Goal: Task Accomplishment & Management: Manage account settings

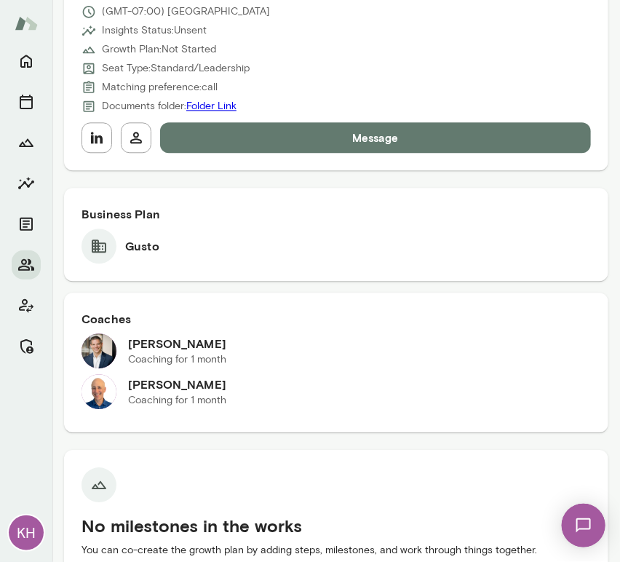
scroll to position [397, 0]
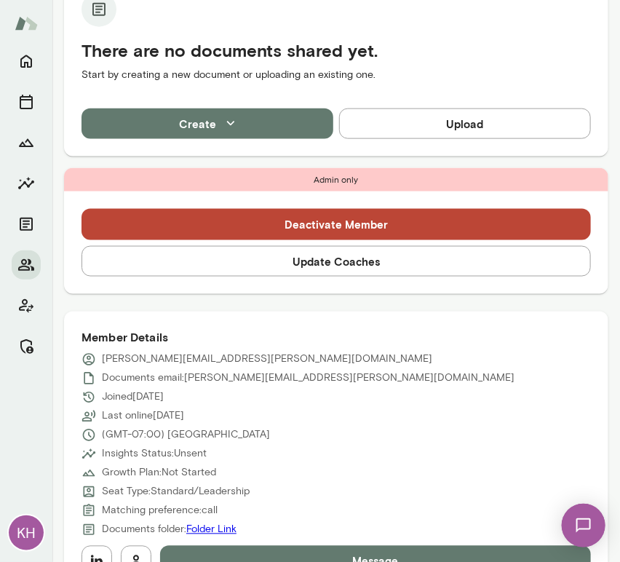
click at [256, 255] on button "Update Coaches" at bounding box center [336, 261] width 509 height 31
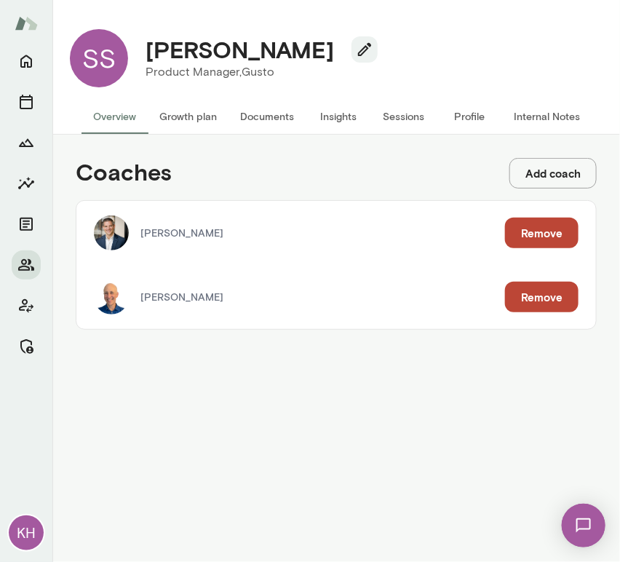
click at [539, 224] on button "Remove" at bounding box center [541, 233] width 73 height 31
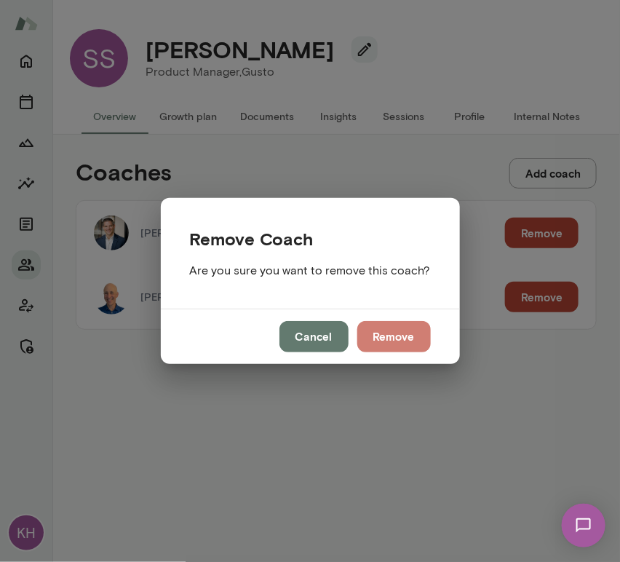
click at [378, 331] on button "Remove" at bounding box center [393, 336] width 73 height 31
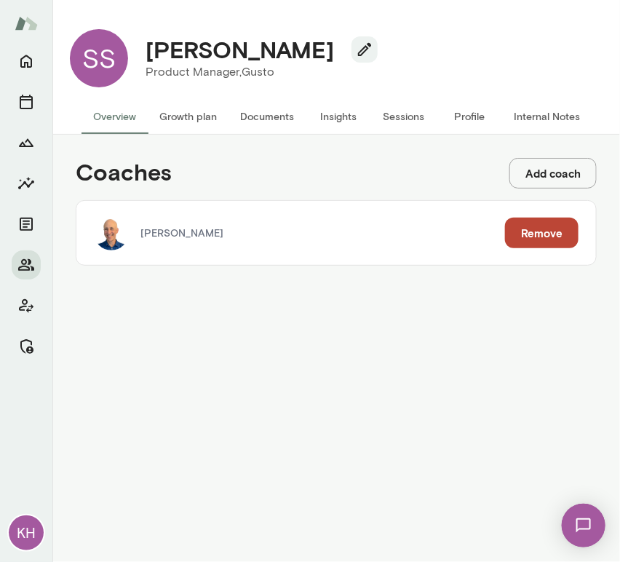
click at [525, 113] on button "Internal Notes" at bounding box center [547, 116] width 90 height 35
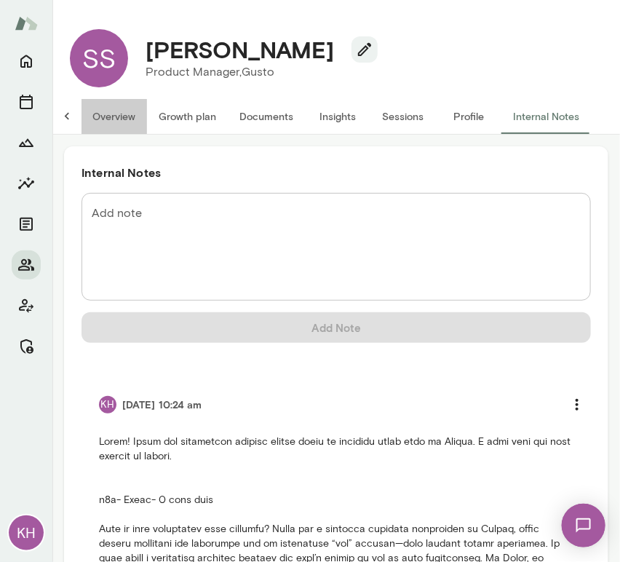
click at [107, 120] on button "Overview" at bounding box center [114, 116] width 66 height 35
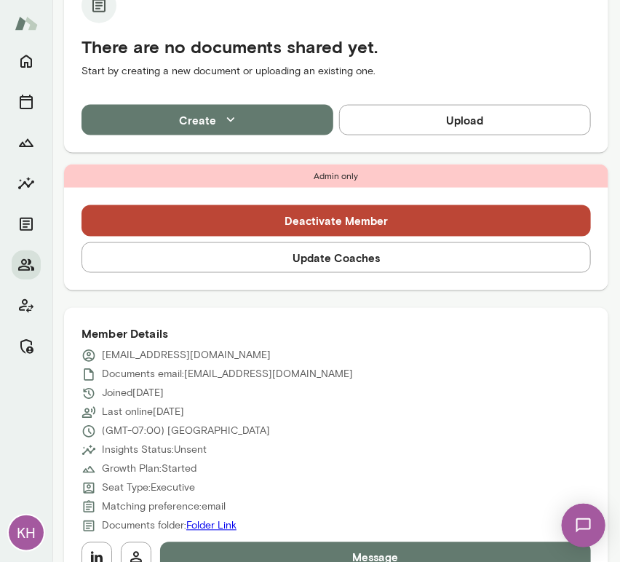
scroll to position [427, 0]
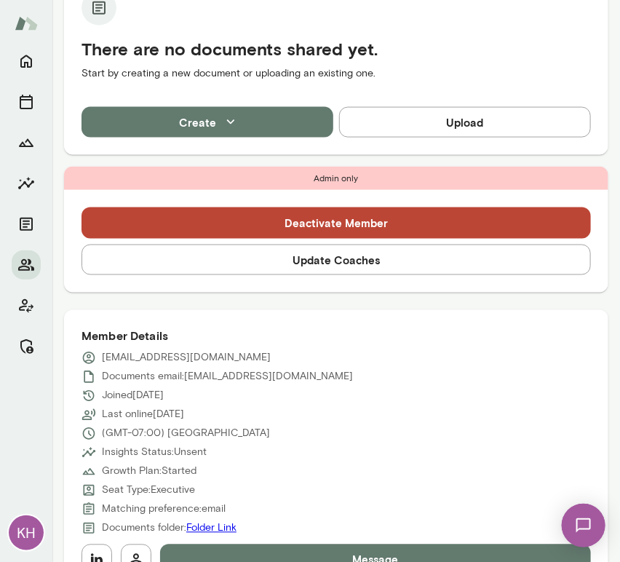
click at [313, 261] on button "Update Coaches" at bounding box center [336, 260] width 509 height 31
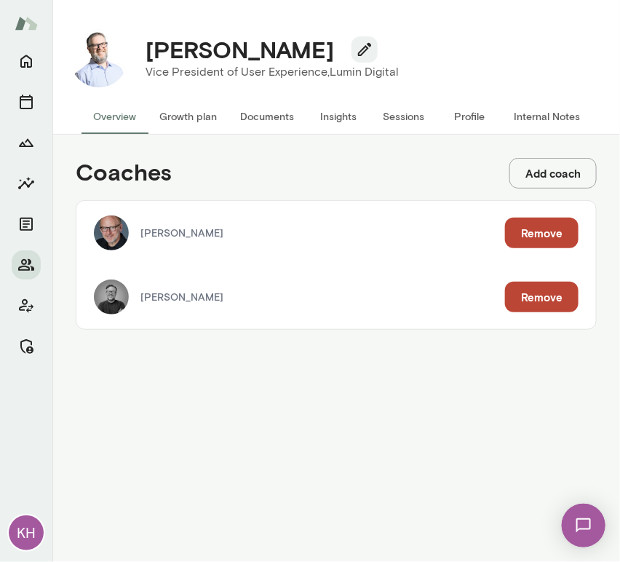
click at [529, 290] on button "Remove" at bounding box center [541, 297] width 73 height 31
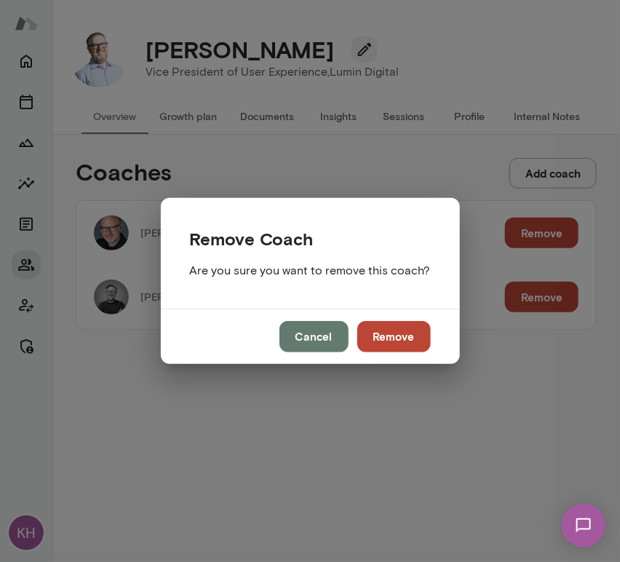
click at [351, 341] on div "Cancel Remove" at bounding box center [310, 336] width 299 height 55
click at [397, 341] on button "Remove" at bounding box center [393, 336] width 73 height 31
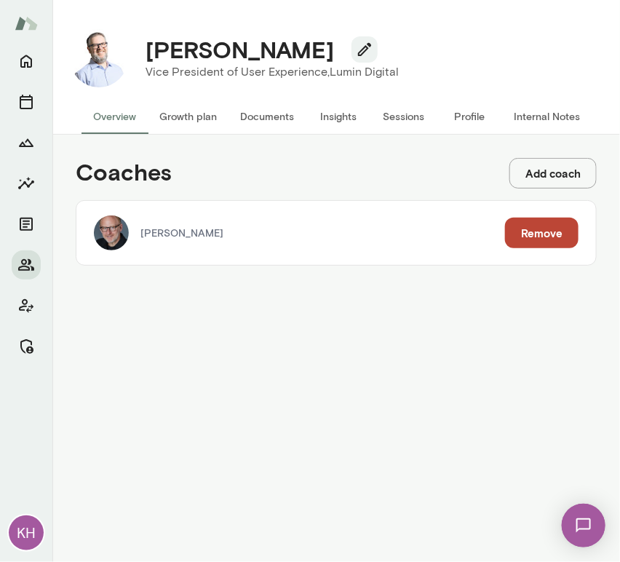
click at [173, 122] on button "Growth plan" at bounding box center [188, 116] width 81 height 35
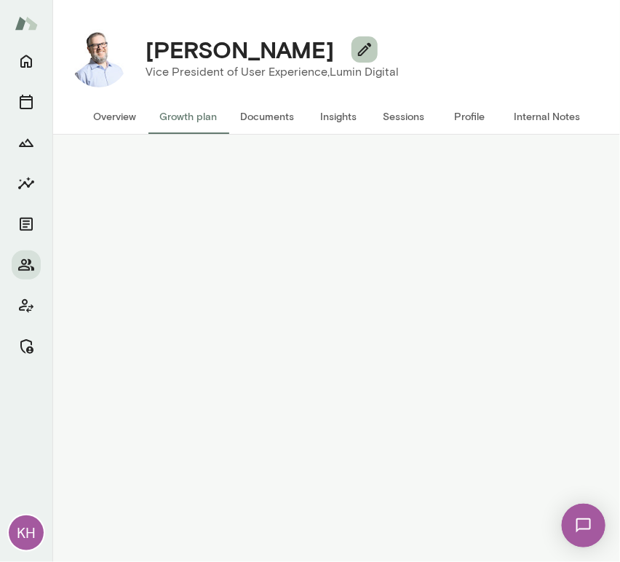
click at [356, 55] on icon "button" at bounding box center [364, 49] width 17 height 17
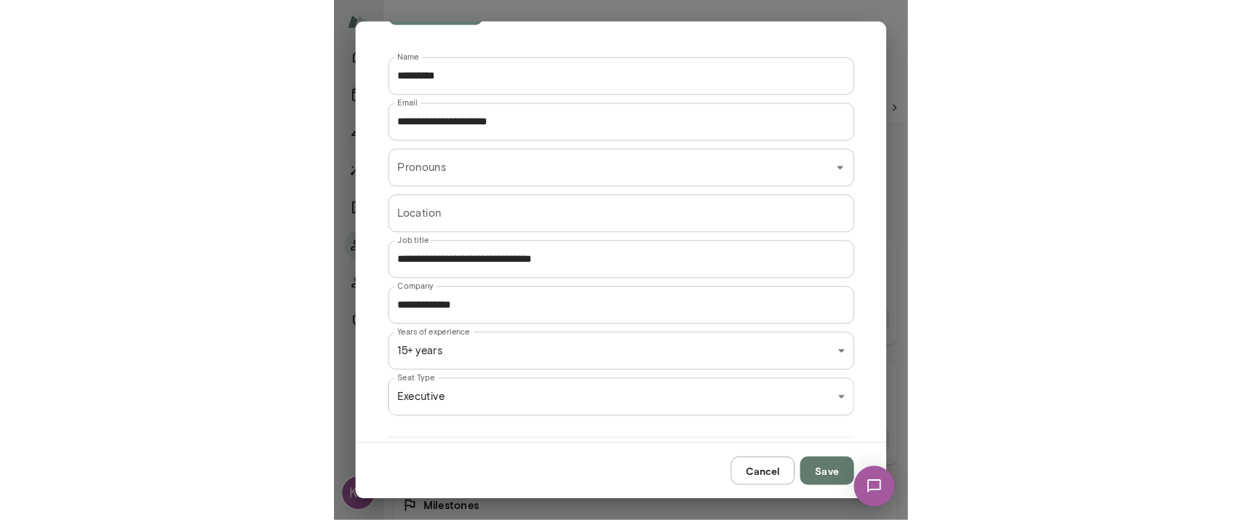
scroll to position [268, 0]
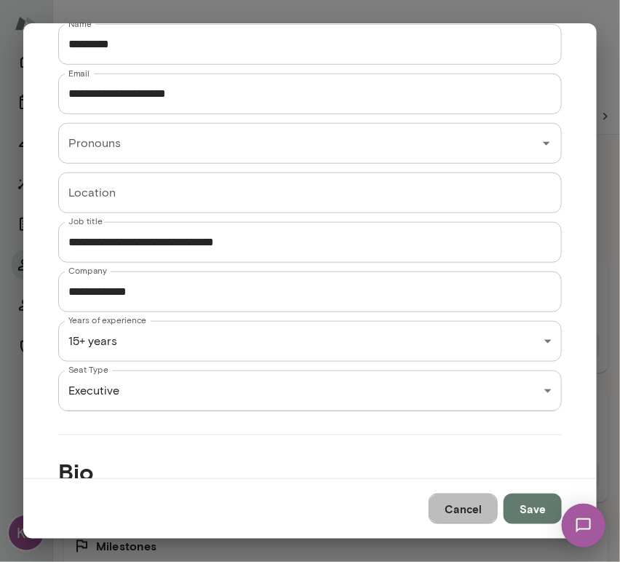
click at [483, 515] on button "Cancel" at bounding box center [463, 508] width 69 height 31
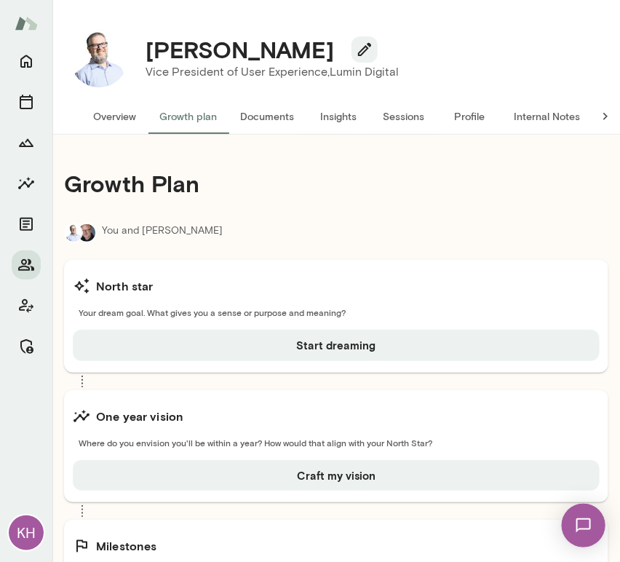
click at [114, 116] on button "Overview" at bounding box center [115, 116] width 66 height 35
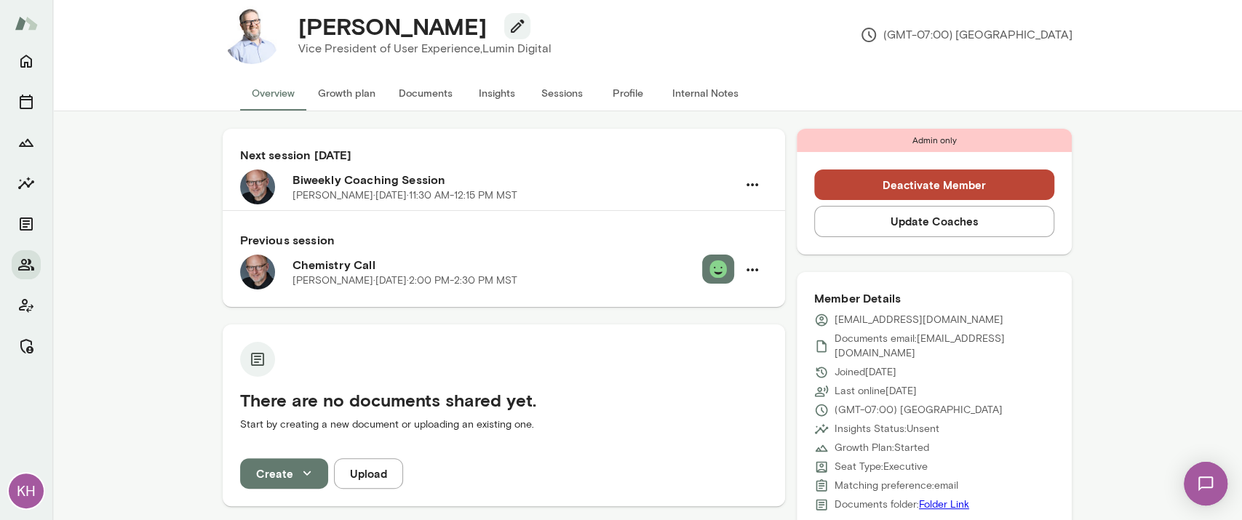
scroll to position [25, 0]
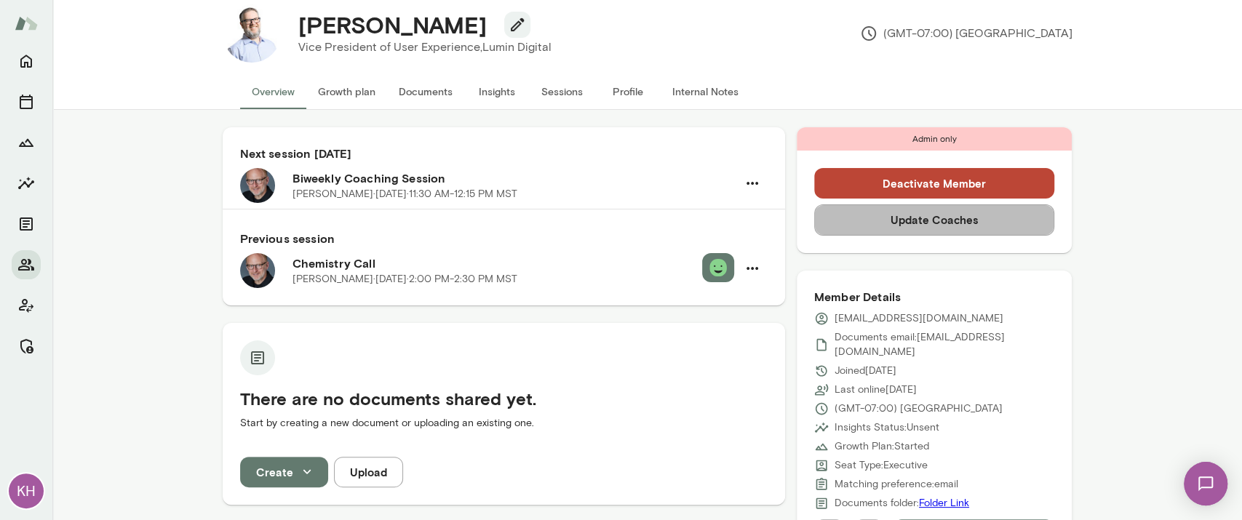
click at [619, 218] on button "Update Coaches" at bounding box center [934, 219] width 241 height 31
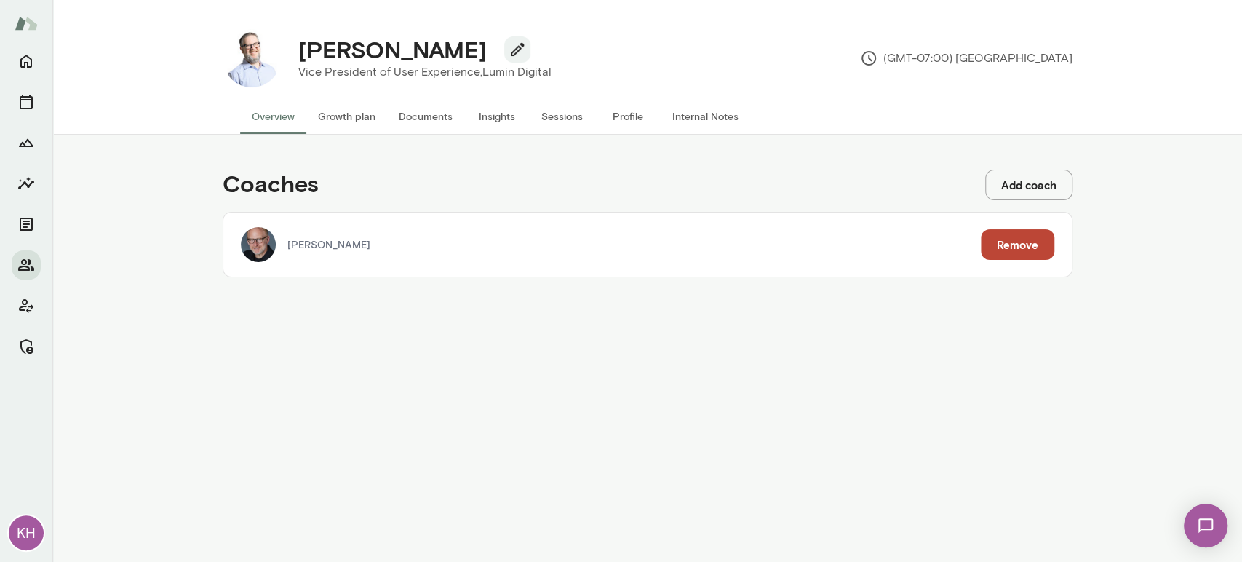
click at [287, 116] on button "Overview" at bounding box center [273, 116] width 66 height 35
click at [320, 119] on button "Growth plan" at bounding box center [346, 116] width 81 height 35
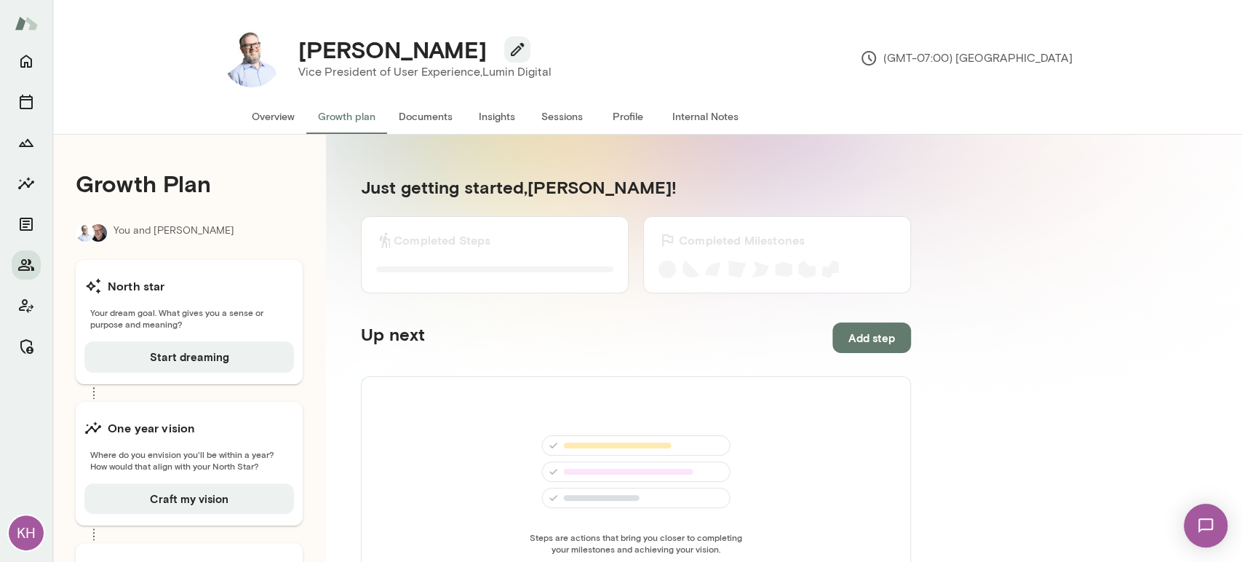
click at [539, 112] on button "Sessions" at bounding box center [562, 116] width 65 height 35
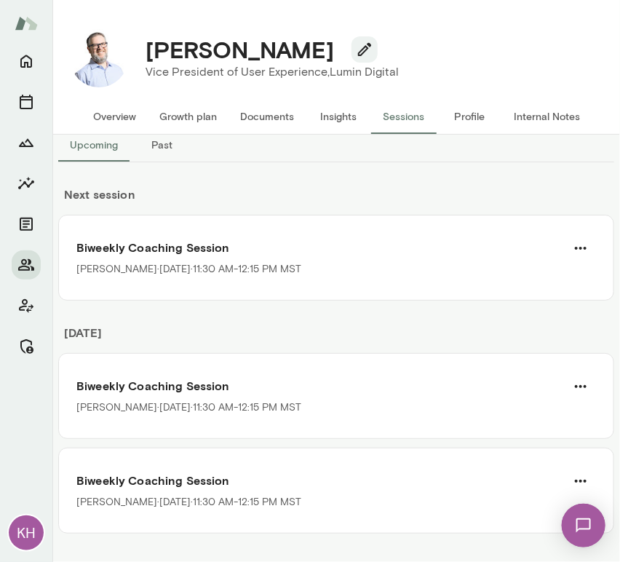
scroll to position [29, 0]
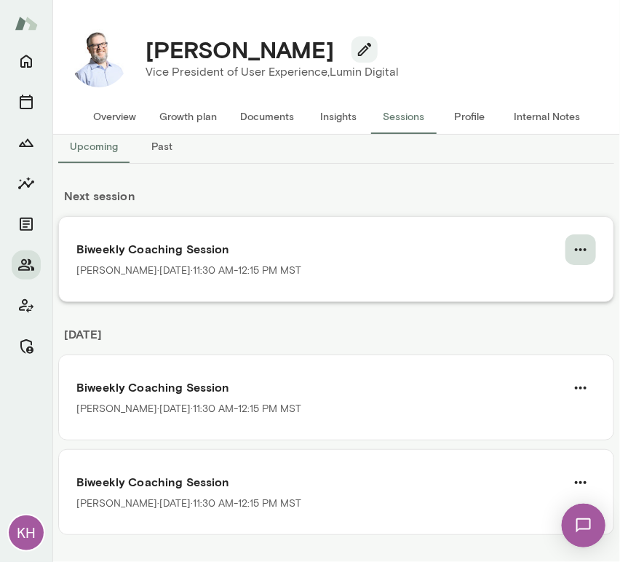
click at [572, 249] on icon "button" at bounding box center [580, 249] width 17 height 17
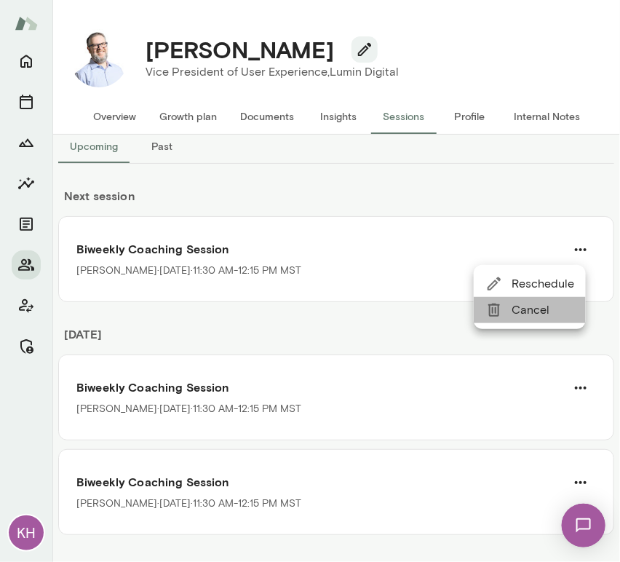
click at [517, 308] on span "Cancel" at bounding box center [543, 309] width 63 height 17
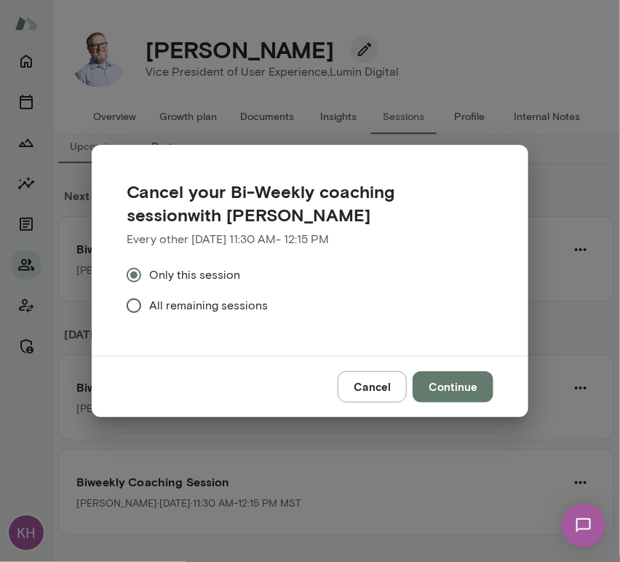
click at [237, 314] on label "All remaining sessions" at bounding box center [300, 305] width 363 height 31
click at [446, 377] on button "Continue" at bounding box center [453, 386] width 81 height 31
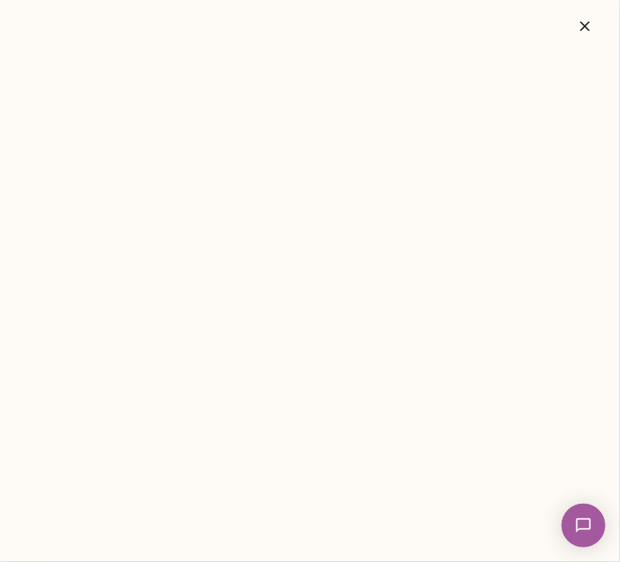
click at [582, 24] on icon "button" at bounding box center [584, 25] width 17 height 17
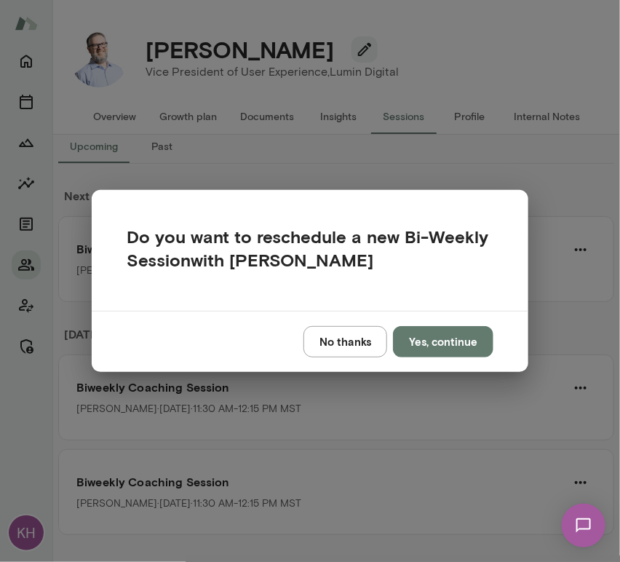
click at [346, 349] on button "No thanks" at bounding box center [345, 341] width 84 height 31
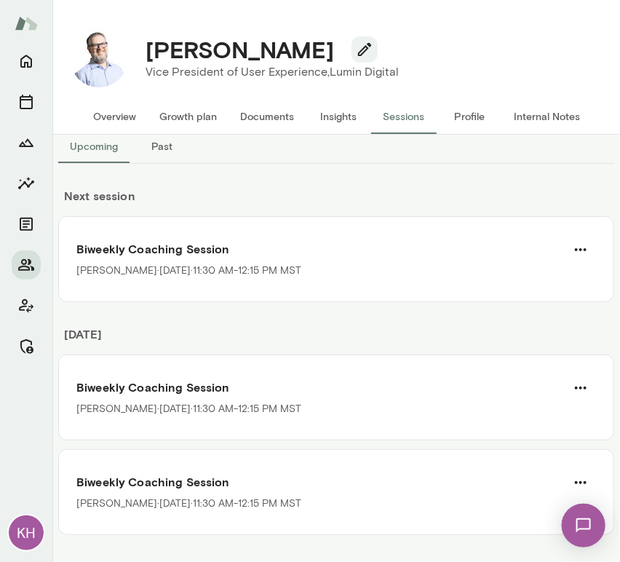
scroll to position [0, 0]
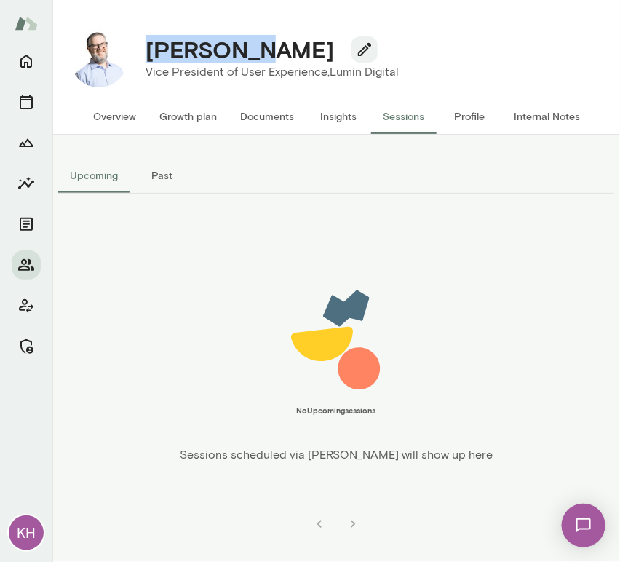
drag, startPoint x: 215, startPoint y: 51, endPoint x: 140, endPoint y: 51, distance: 74.2
click at [140, 51] on div "Mike West" at bounding box center [272, 50] width 277 height 28
copy h4 "Mike West"
click at [107, 115] on button "Overview" at bounding box center [115, 116] width 66 height 35
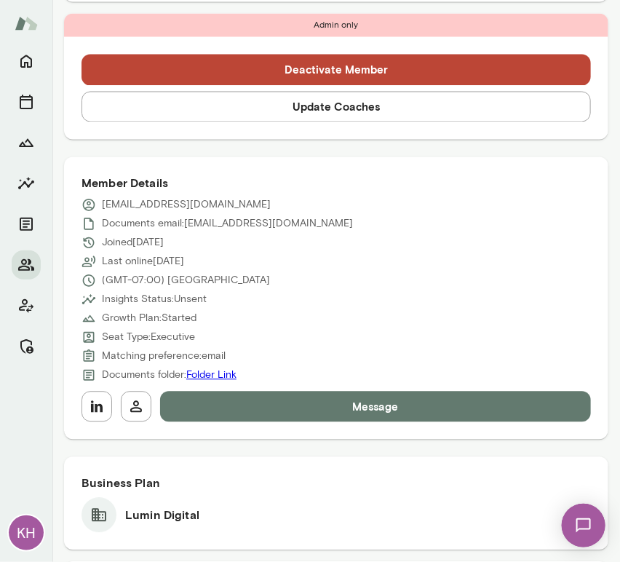
scroll to position [675, 0]
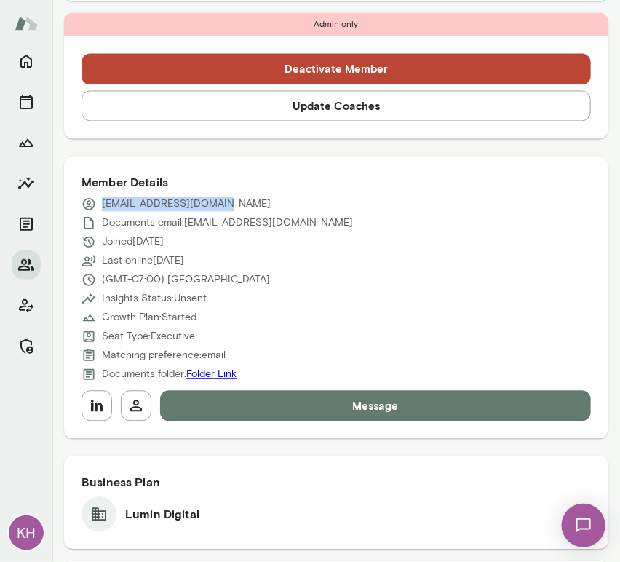
drag, startPoint x: 222, startPoint y: 188, endPoint x: 101, endPoint y: 202, distance: 121.6
click at [101, 202] on div "Member Details mwest@lumindigital.com Documents email: mwest@lumindigital.com J…" at bounding box center [336, 297] width 544 height 282
copy p "mwest@lumindigital.com"
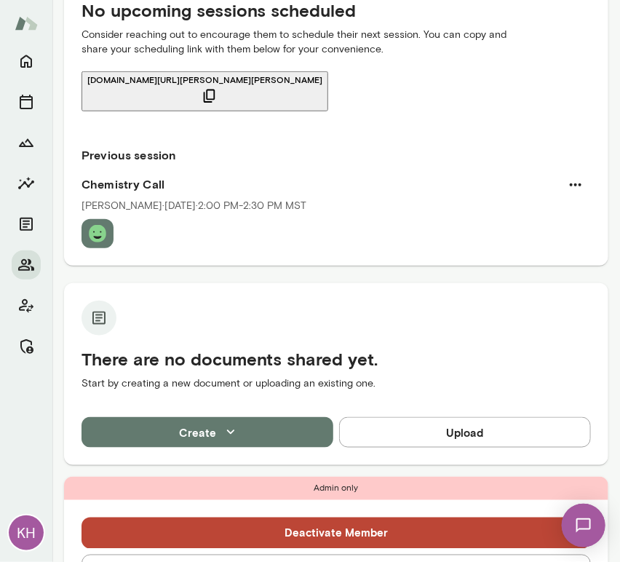
scroll to position [0, 0]
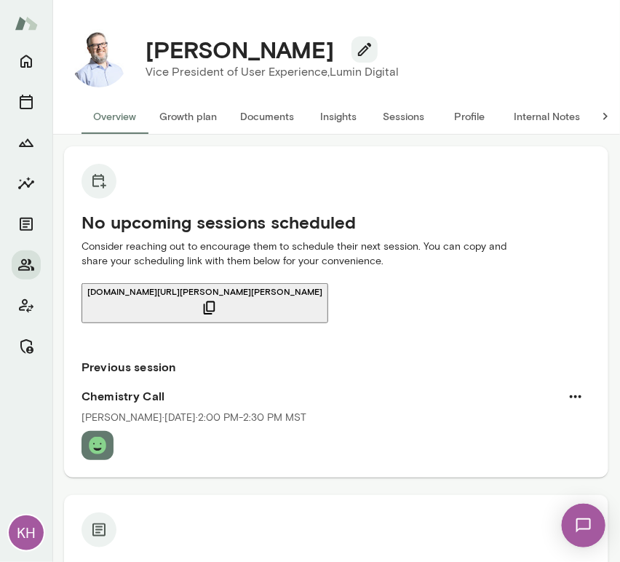
click at [409, 120] on button "Sessions" at bounding box center [403, 116] width 65 height 35
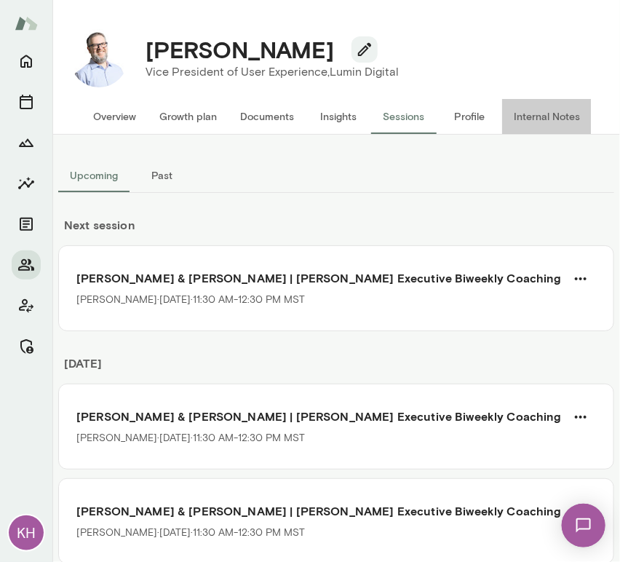
click at [526, 108] on button "Internal Notes" at bounding box center [547, 116] width 90 height 35
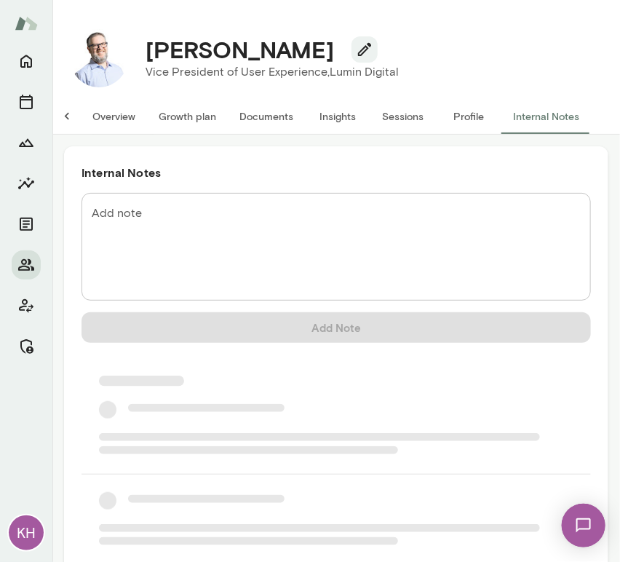
scroll to position [0, 12]
click at [178, 220] on textarea "Add note" at bounding box center [336, 247] width 489 height 84
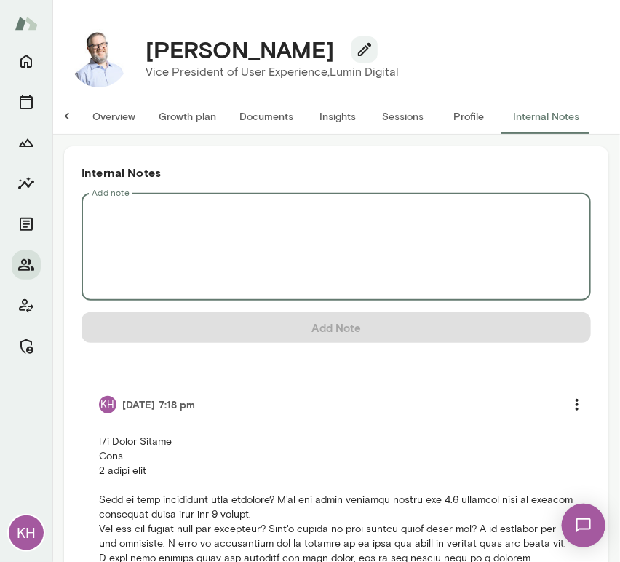
click at [99, 104] on button "Overview" at bounding box center [114, 116] width 66 height 35
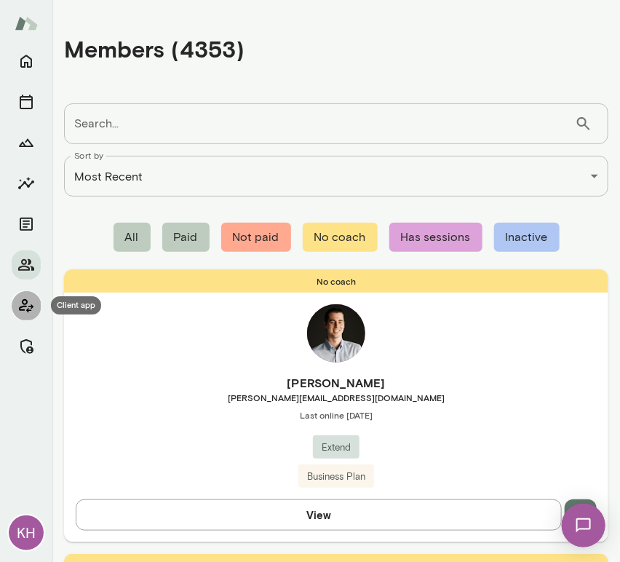
click at [23, 306] on icon "Client app" at bounding box center [25, 305] width 17 height 17
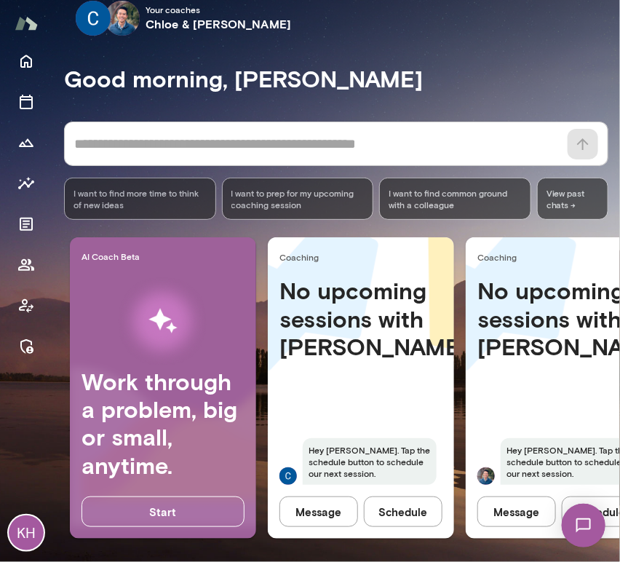
scroll to position [17, 0]
click at [388, 510] on button "Schedule" at bounding box center [403, 511] width 79 height 31
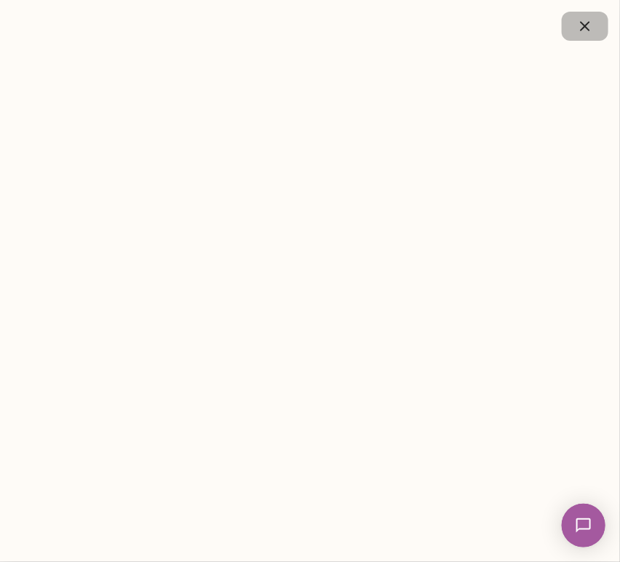
click at [587, 28] on icon "button" at bounding box center [584, 25] width 9 height 9
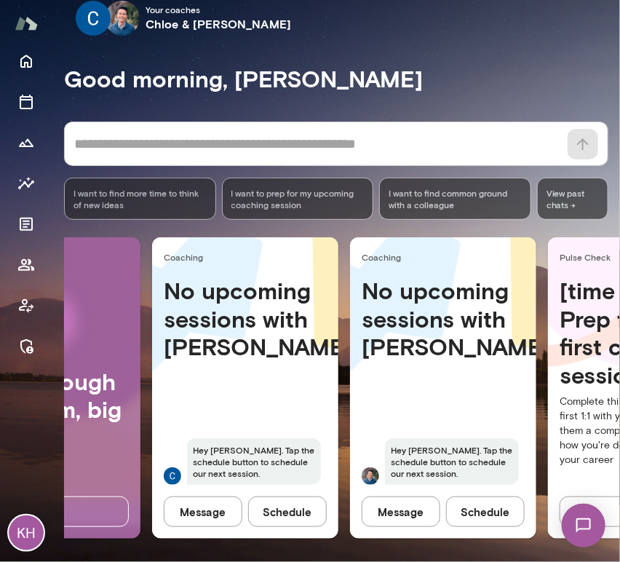
scroll to position [0, 116]
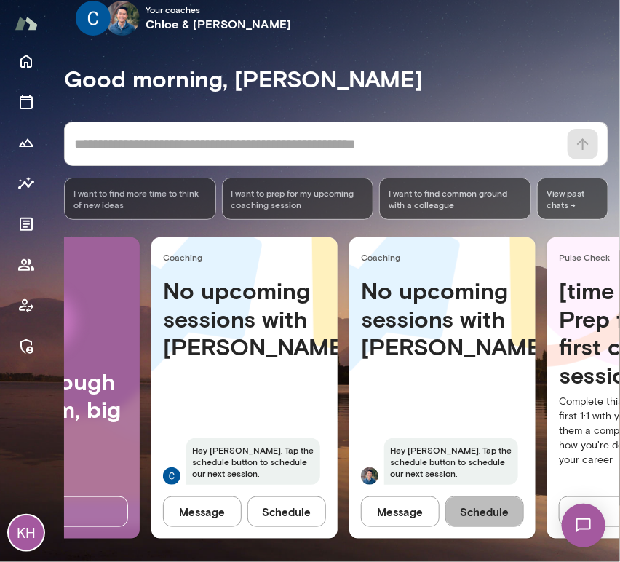
click at [485, 514] on button "Schedule" at bounding box center [484, 511] width 79 height 31
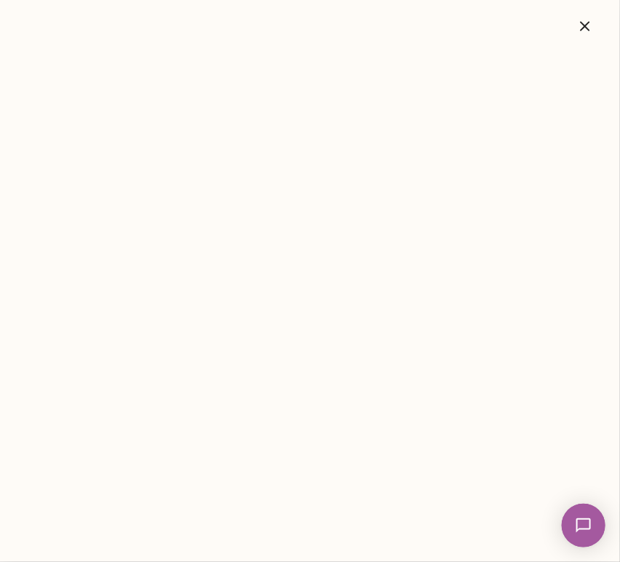
click at [588, 24] on icon "button" at bounding box center [584, 25] width 9 height 9
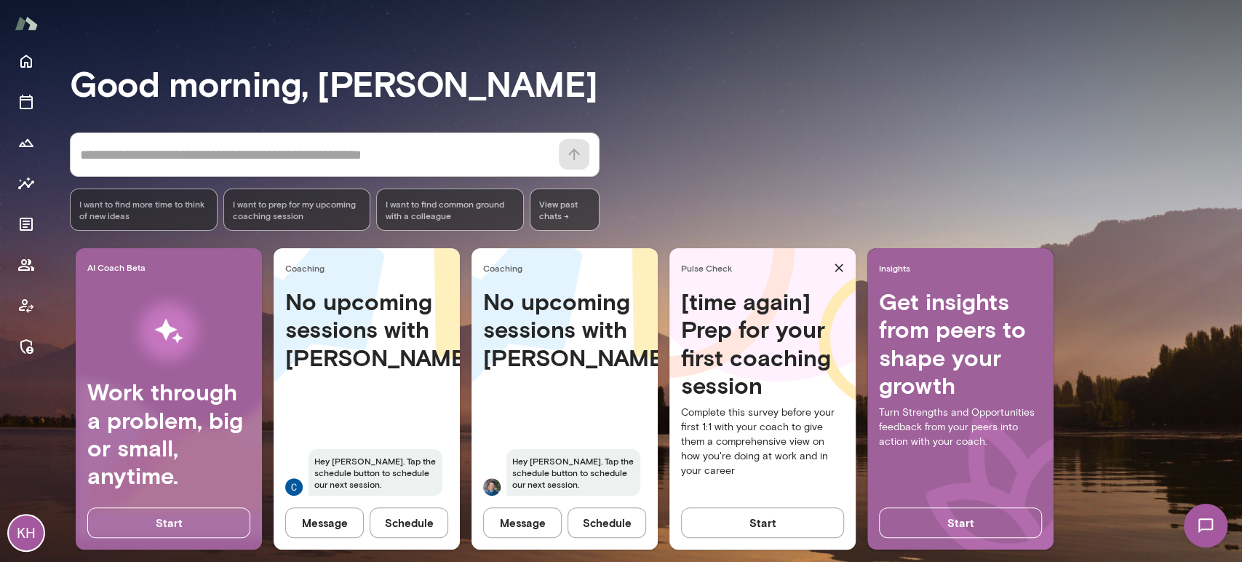
scroll to position [93, 0]
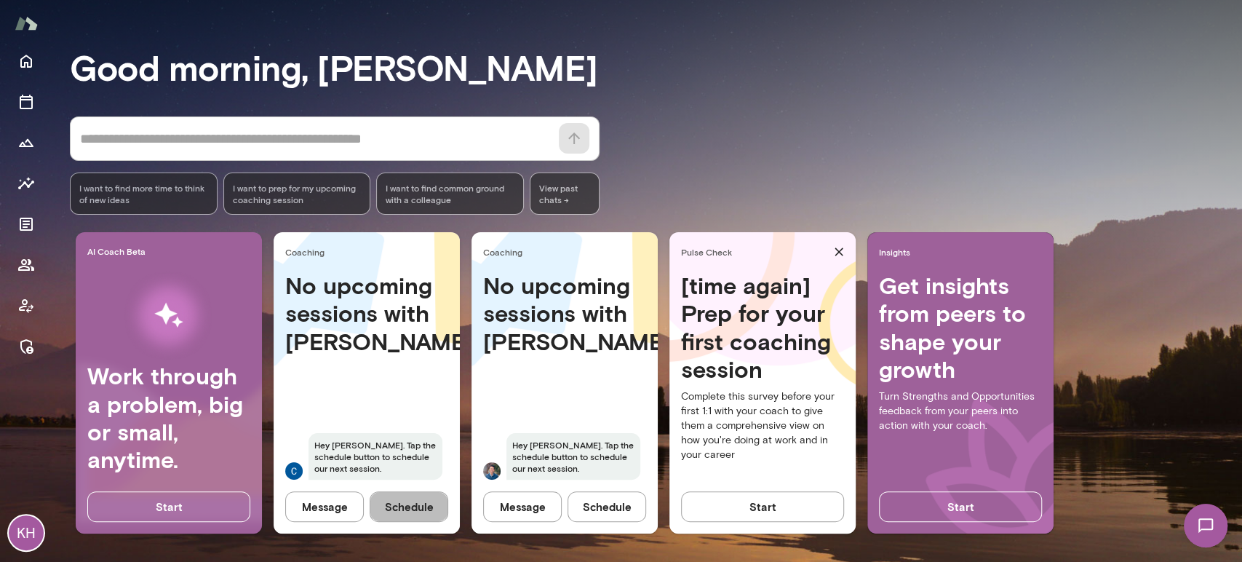
click at [397, 508] on button "Schedule" at bounding box center [409, 506] width 79 height 31
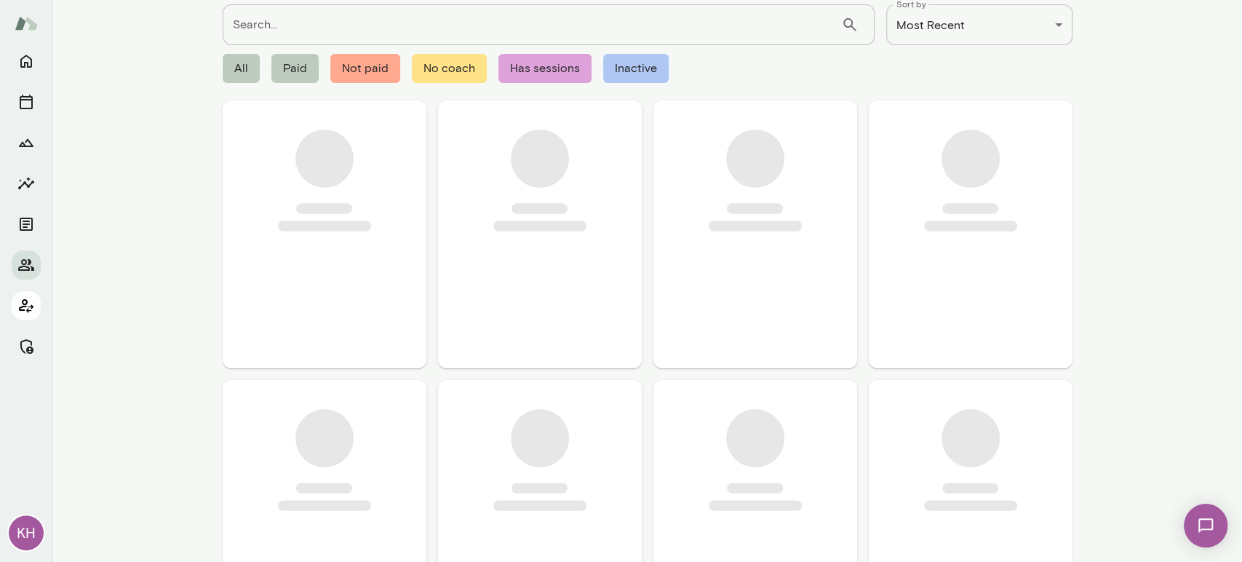
click at [23, 302] on icon "Client app" at bounding box center [26, 306] width 15 height 14
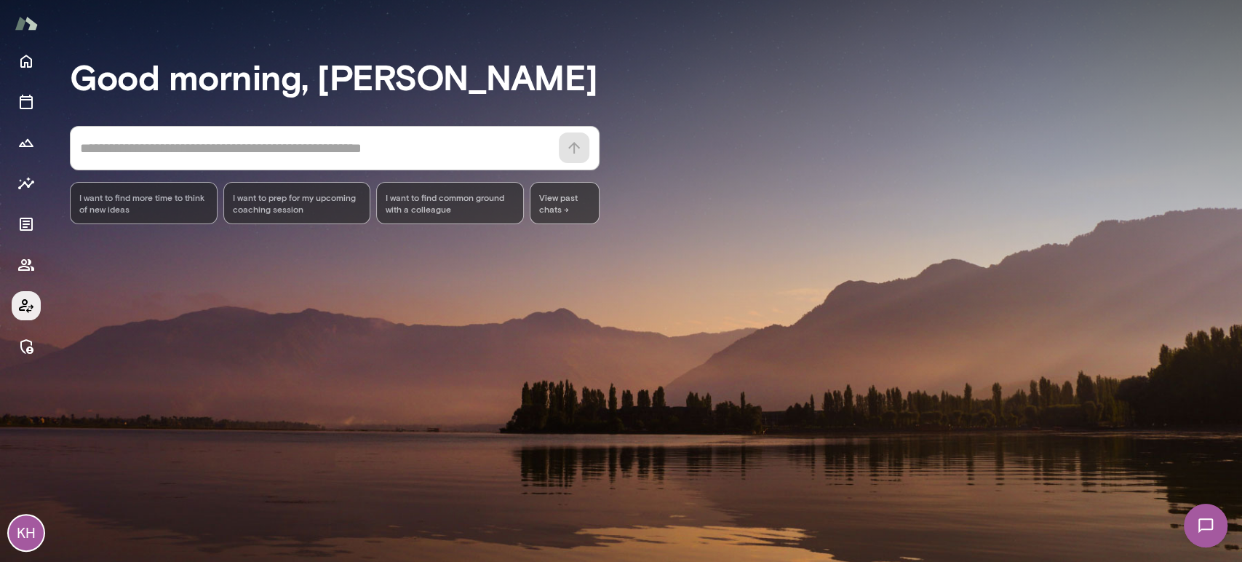
scroll to position [93, 0]
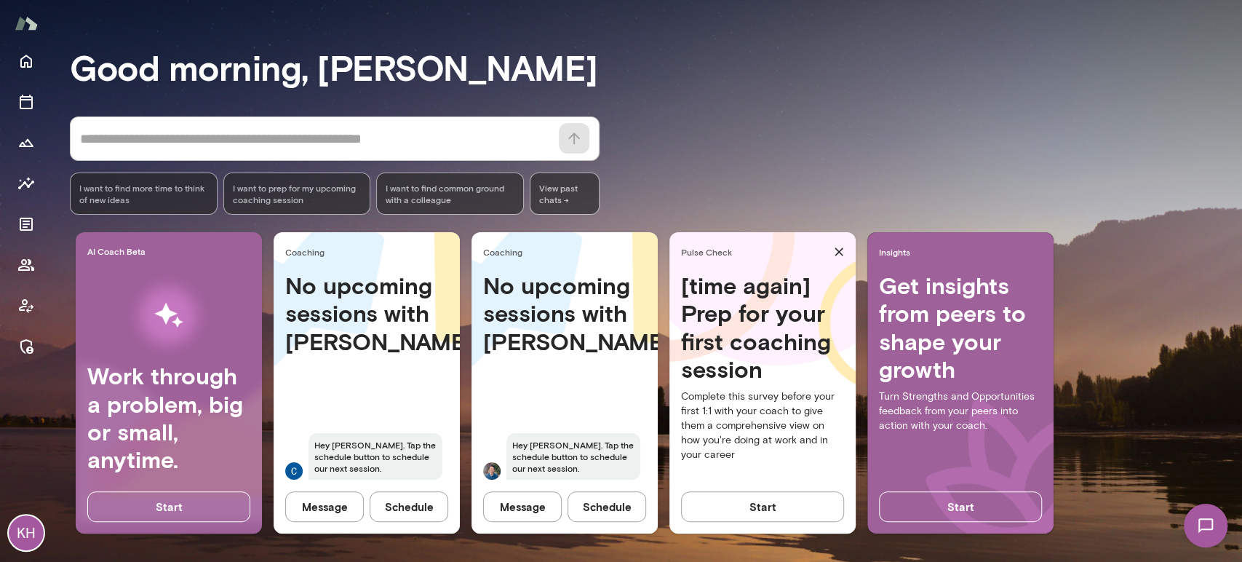
click at [600, 503] on button "Schedule" at bounding box center [607, 506] width 79 height 31
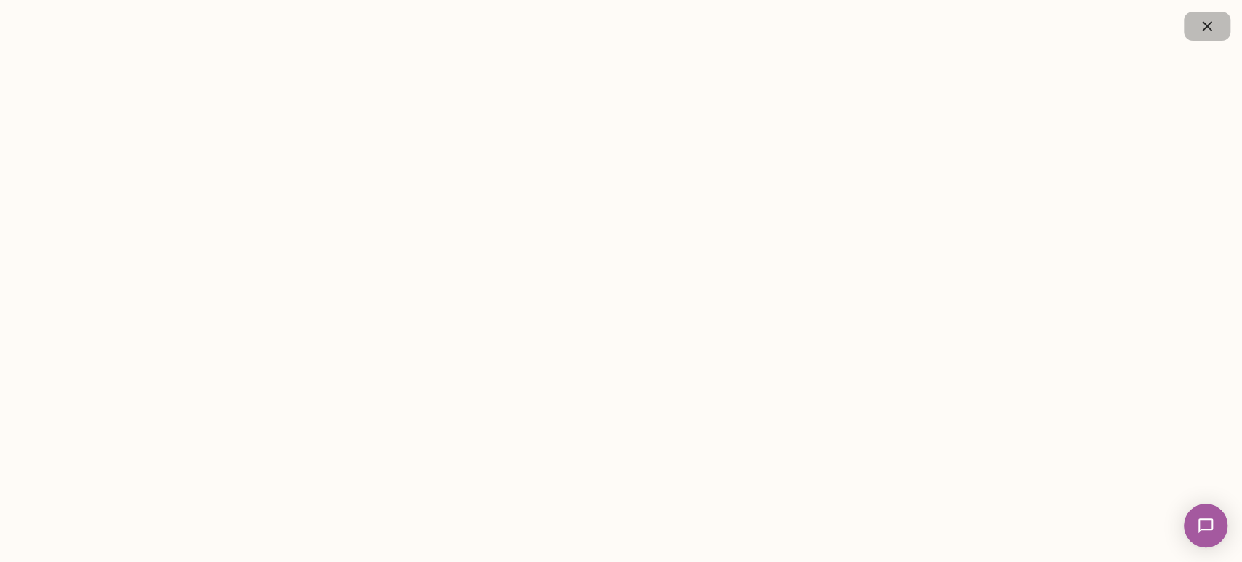
click at [619, 21] on icon "button" at bounding box center [1207, 25] width 17 height 17
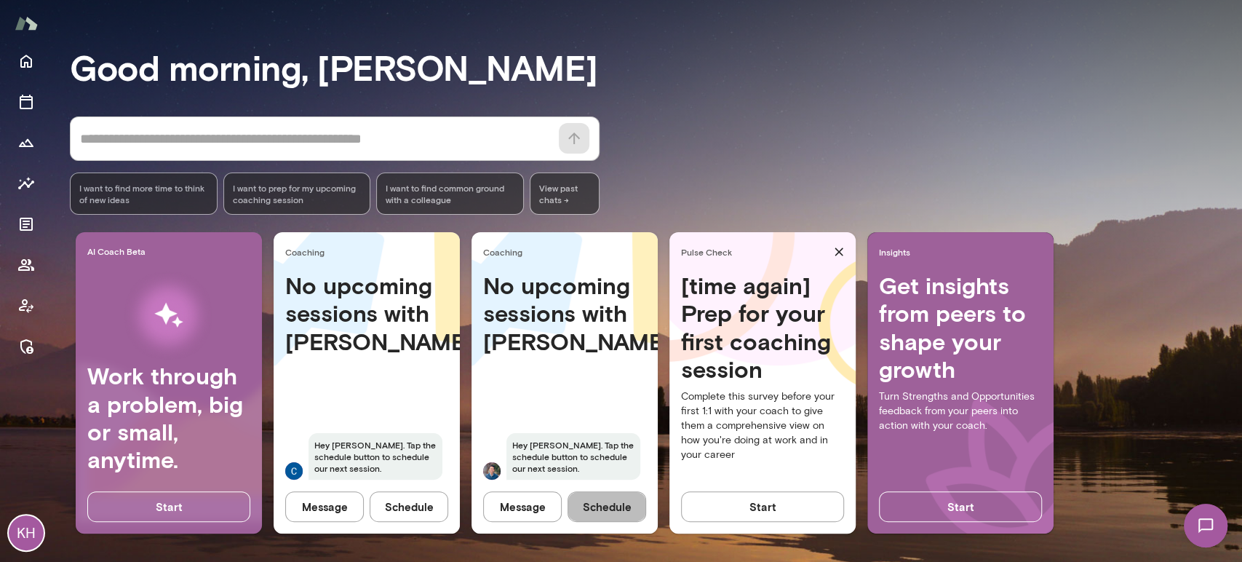
click at [594, 493] on button "Schedule" at bounding box center [607, 506] width 79 height 31
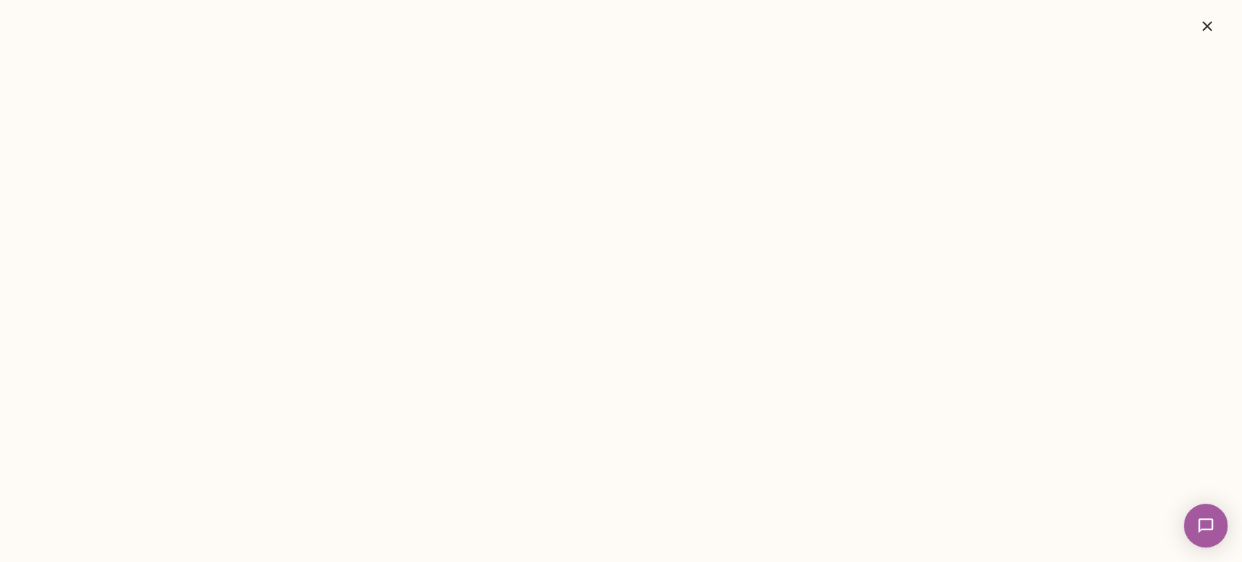
click at [1217, 30] on button "button" at bounding box center [1207, 26] width 47 height 29
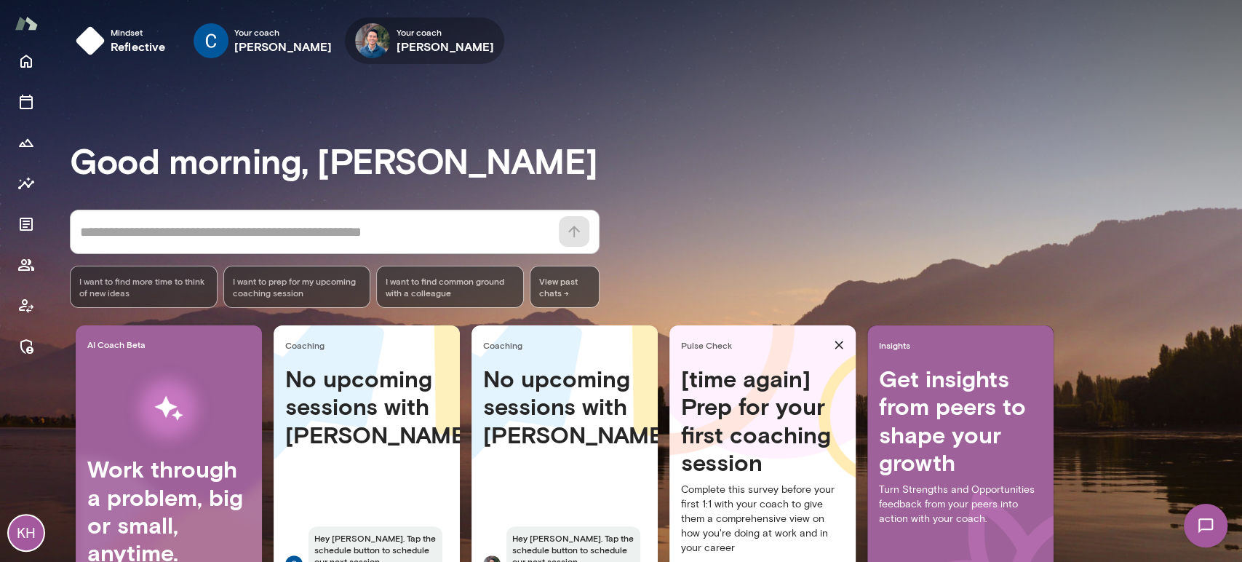
click at [0, 0] on icon "button" at bounding box center [0, 0] width 0 height 0
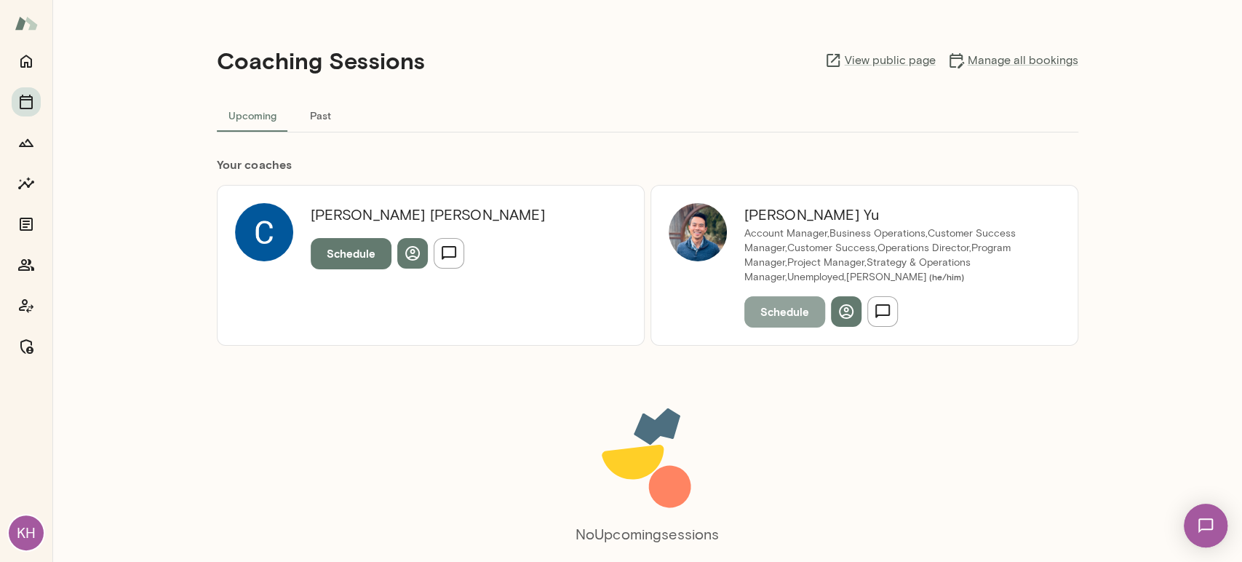
click at [774, 313] on button "Schedule" at bounding box center [784, 311] width 81 height 31
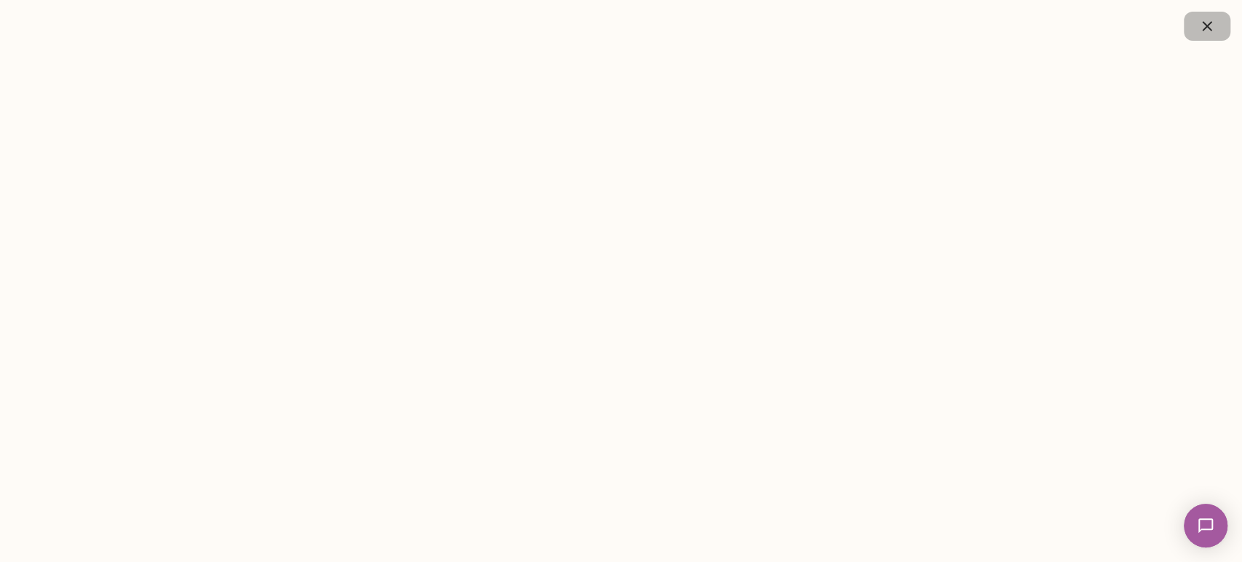
click at [1200, 29] on icon "button" at bounding box center [1207, 25] width 17 height 17
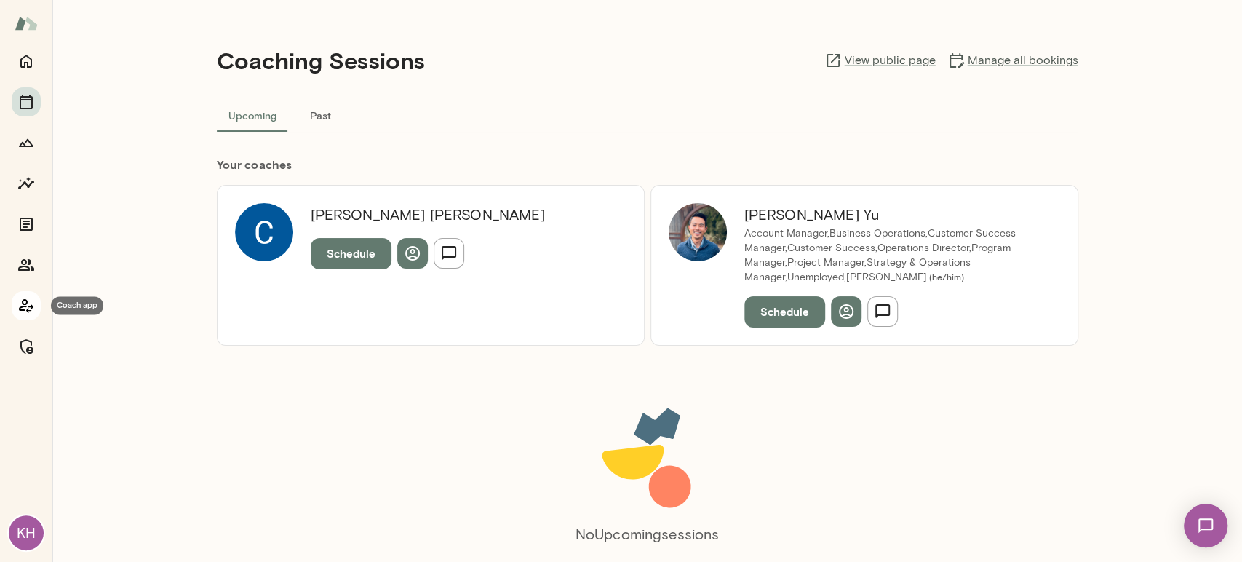
click at [28, 307] on icon "Coach app" at bounding box center [25, 305] width 17 height 17
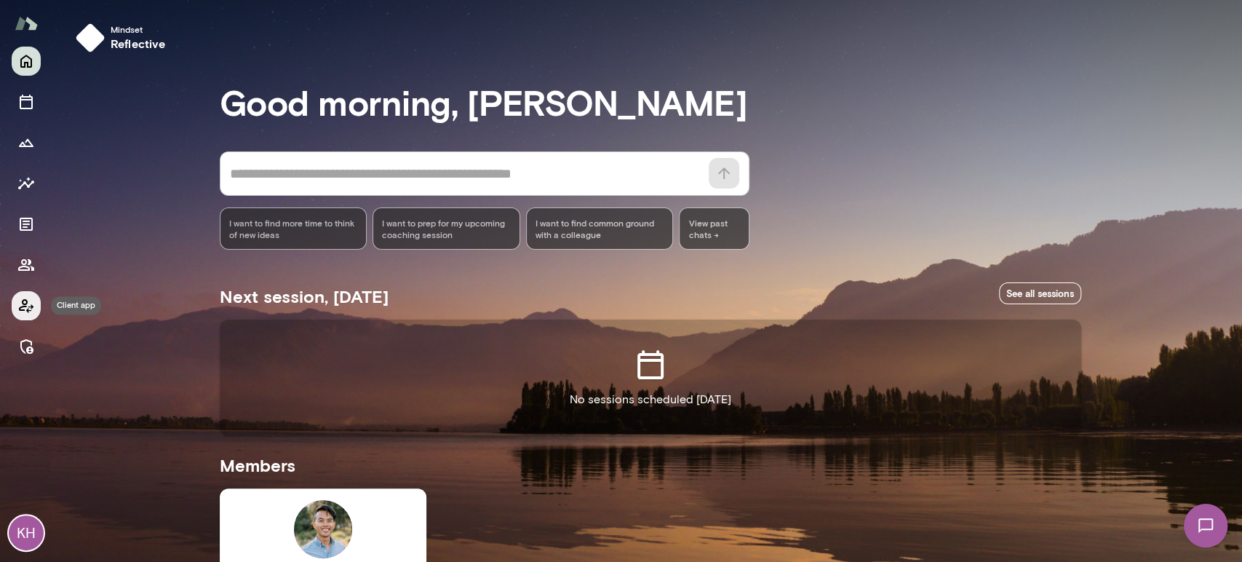
click at [29, 308] on icon "Client app" at bounding box center [25, 305] width 17 height 17
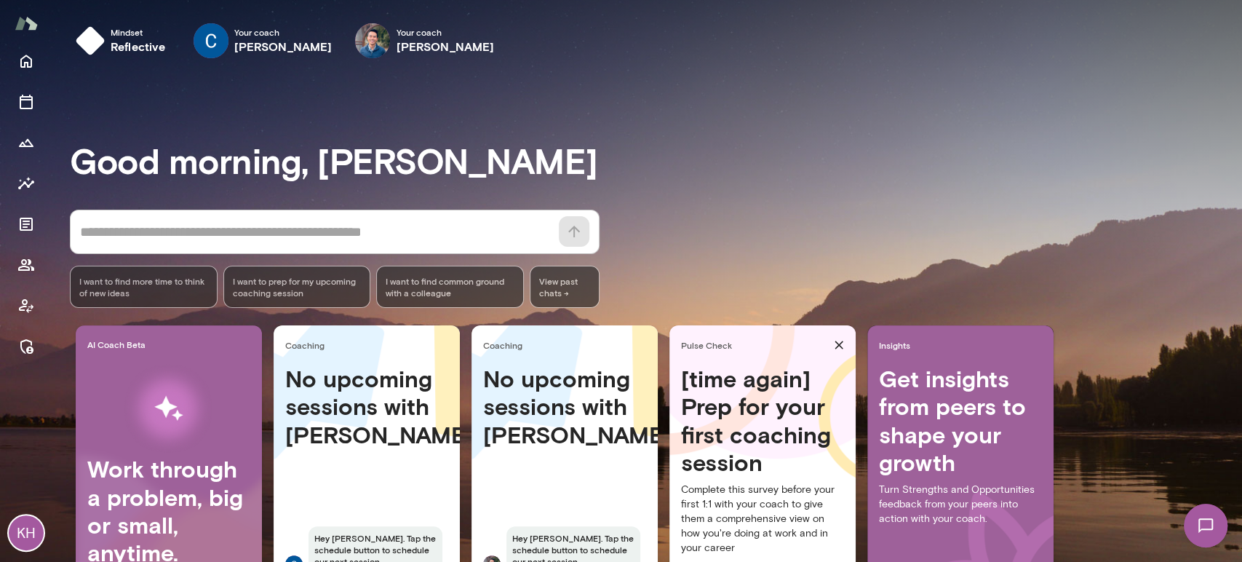
scroll to position [93, 0]
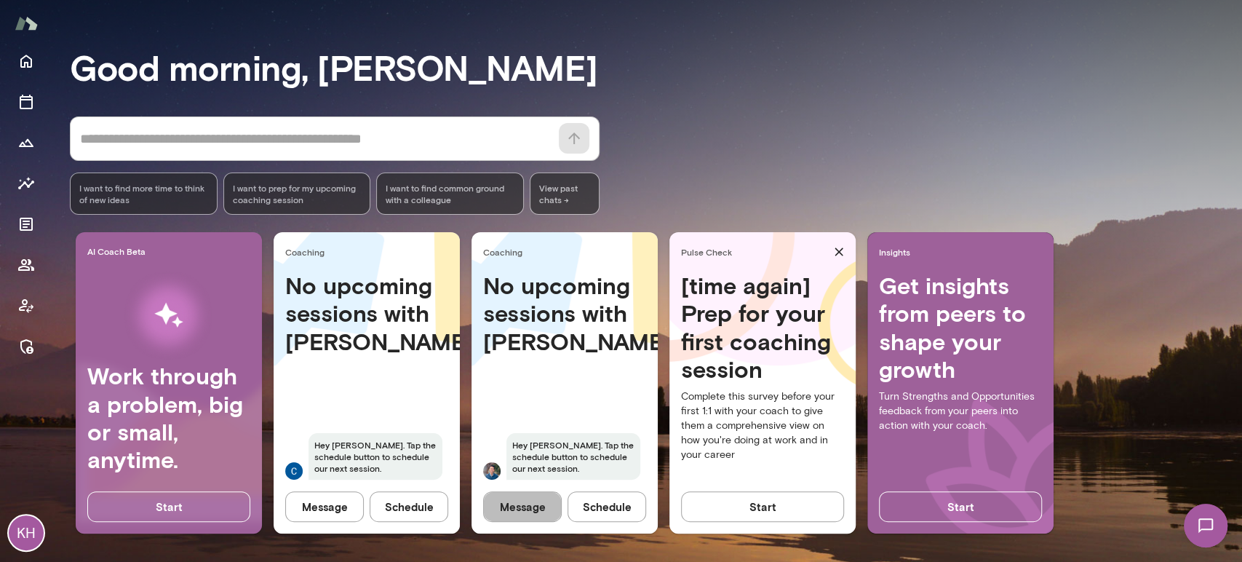
click at [518, 501] on button "Message" at bounding box center [522, 506] width 79 height 31
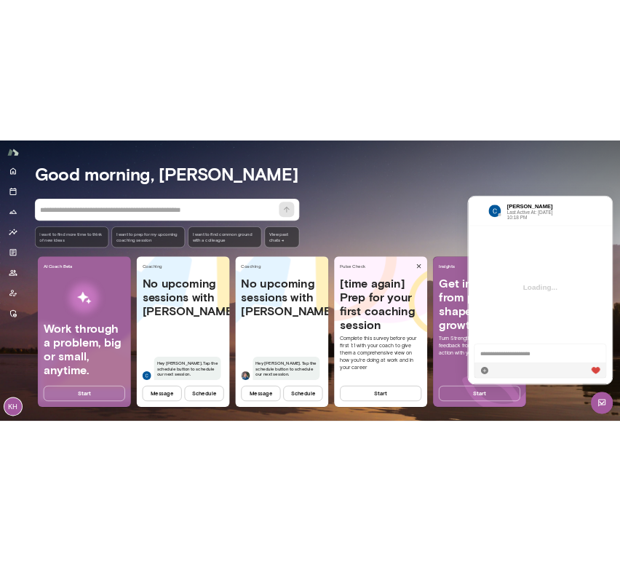
scroll to position [0, 0]
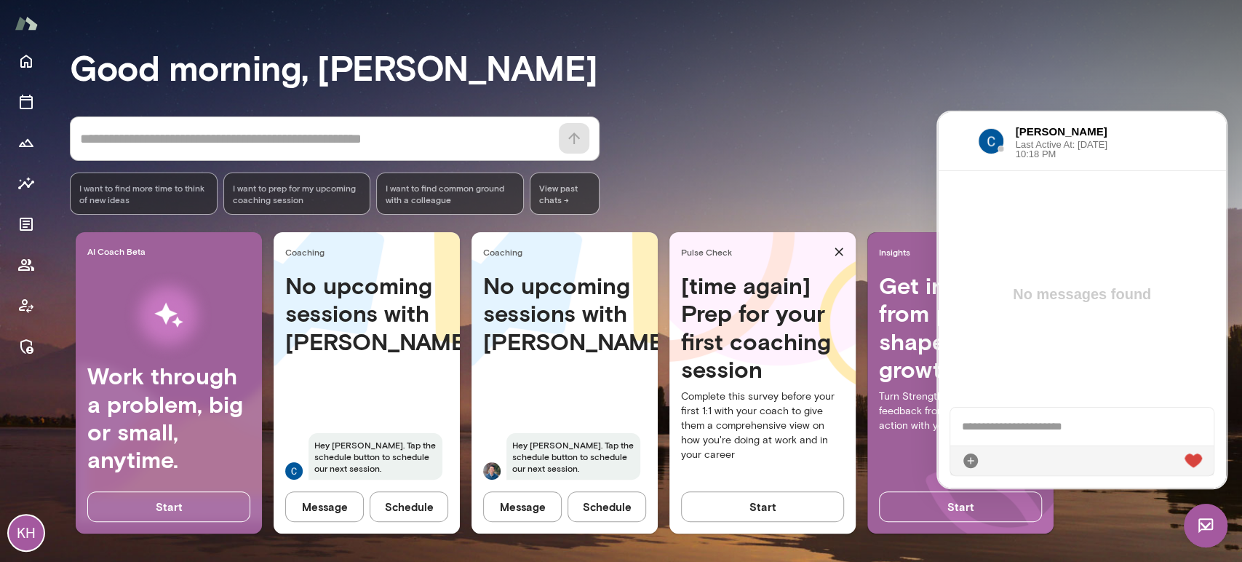
click at [865, 177] on div "* ​ ​ I want to find more time to think of new ideas I want to prep for my upco…" at bounding box center [656, 165] width 1172 height 98
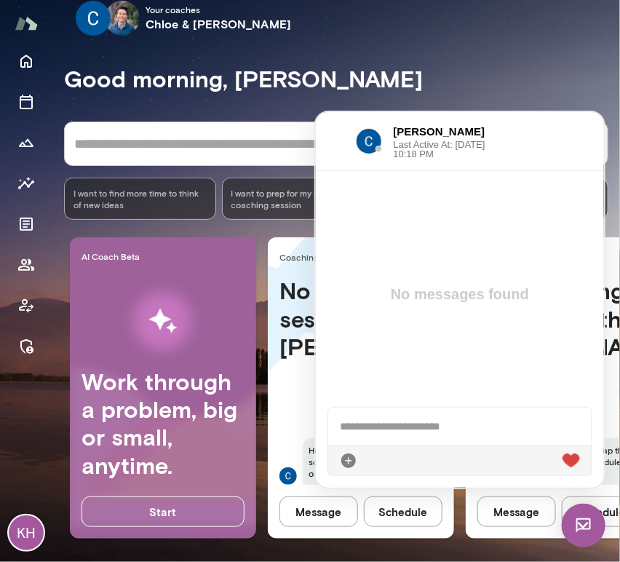
scroll to position [29, 0]
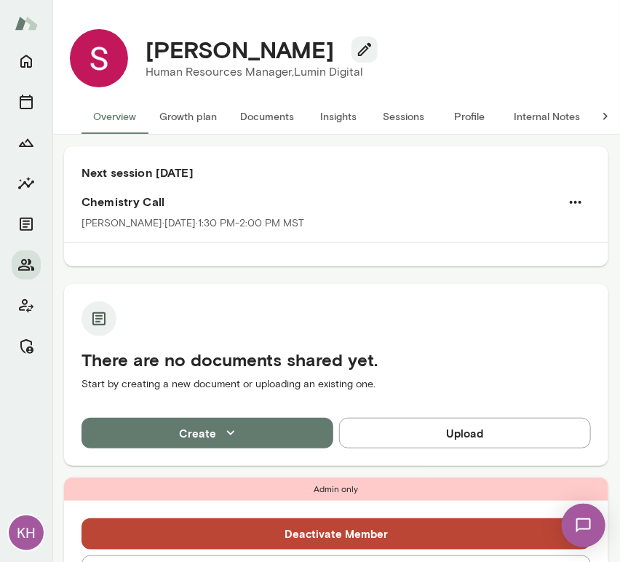
click at [402, 108] on button "Sessions" at bounding box center [403, 116] width 65 height 35
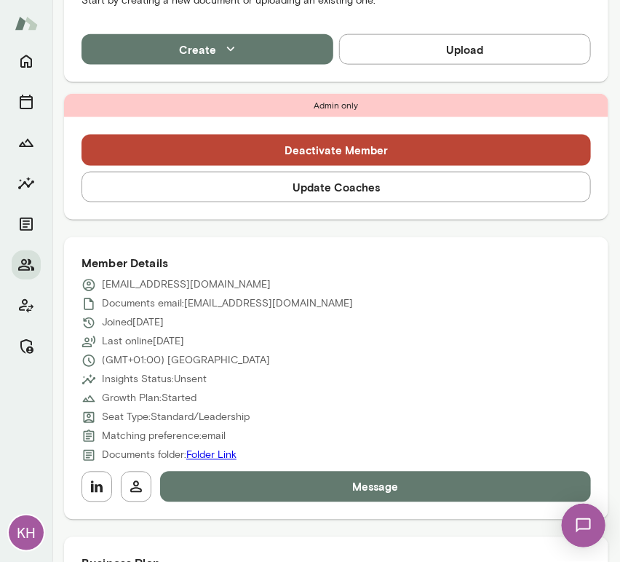
scroll to position [469, 0]
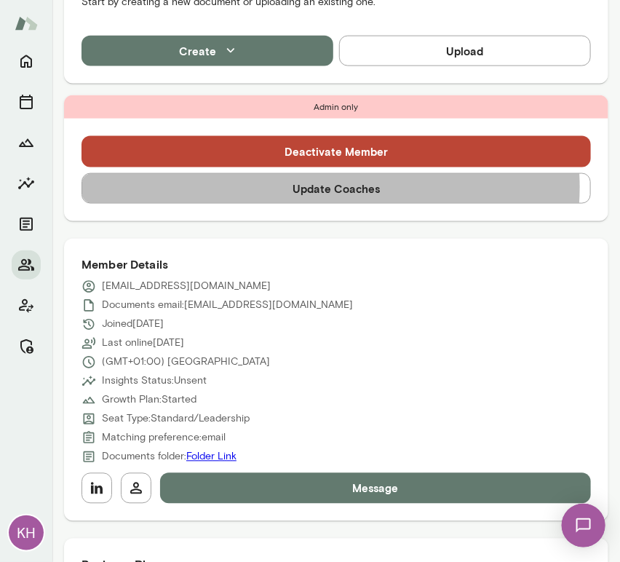
click at [330, 187] on button "Update Coaches" at bounding box center [336, 188] width 509 height 31
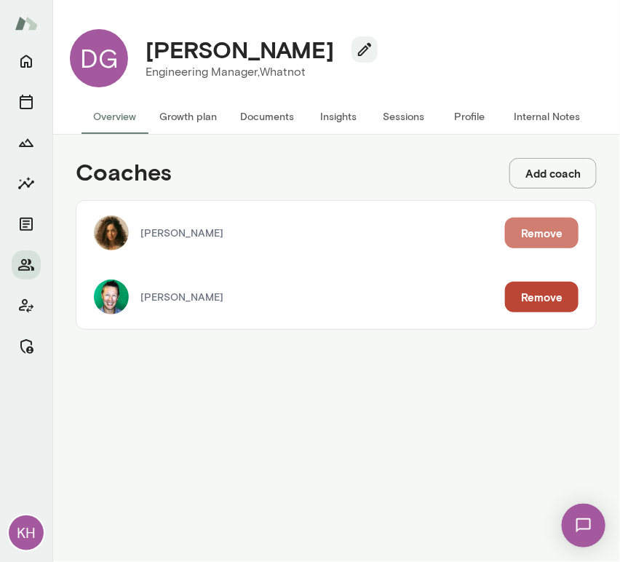
click at [541, 229] on button "Remove" at bounding box center [541, 233] width 73 height 31
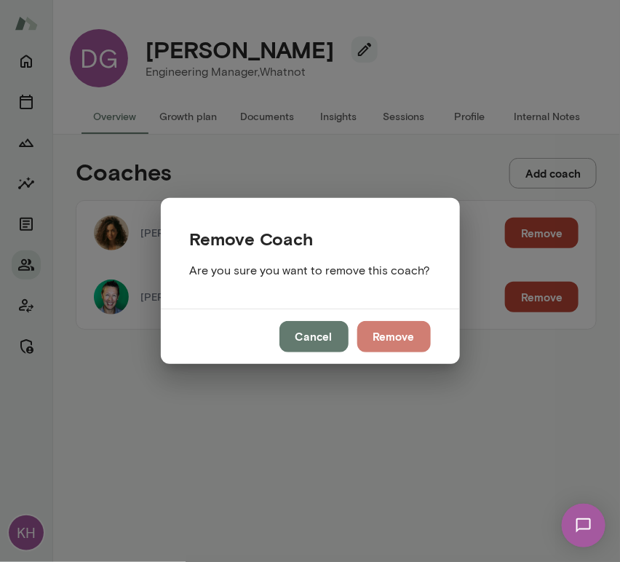
click at [398, 335] on button "Remove" at bounding box center [393, 336] width 73 height 31
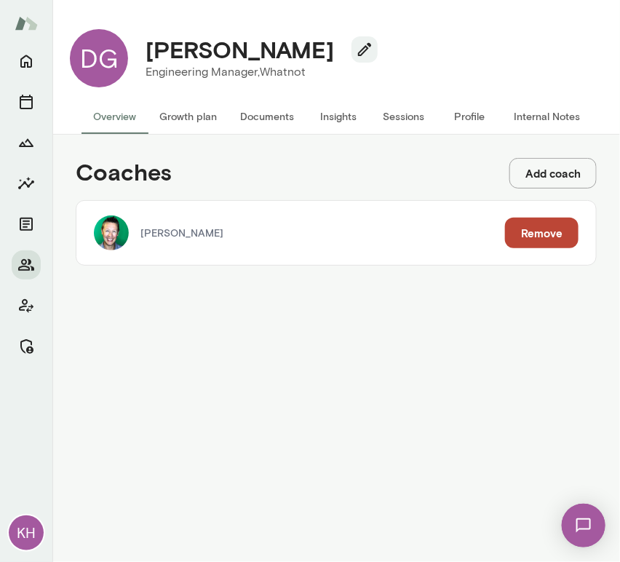
click at [389, 121] on button "Sessions" at bounding box center [403, 116] width 65 height 35
